Goal: Task Accomplishment & Management: Complete application form

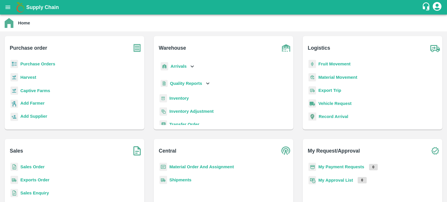
click at [35, 166] on b "Sales Order" at bounding box center [32, 167] width 24 height 5
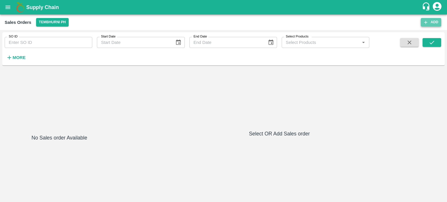
click at [431, 24] on button "Add" at bounding box center [431, 22] width 20 height 8
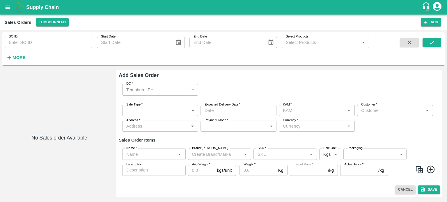
click at [368, 111] on input "Customer   *" at bounding box center [390, 111] width 63 height 8
type input "va"
type input "jaydip Tale"
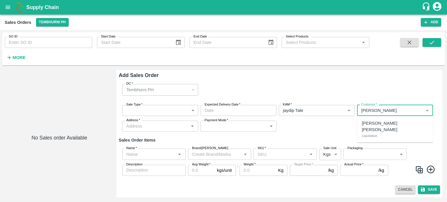
click at [376, 133] on p "Liquidation" at bounding box center [370, 135] width 16 height 5
type input "7165-[PERSON_NAME] [PERSON_NAME]"
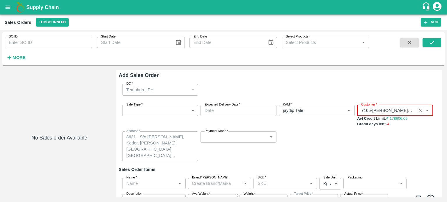
click at [419, 110] on icon "Clear" at bounding box center [419, 110] width 3 height 3
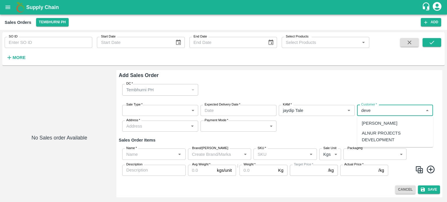
click at [397, 123] on p "[PERSON_NAME]" at bounding box center [379, 123] width 35 height 6
type input "10679-[PERSON_NAME]"
